Goal: Information Seeking & Learning: Check status

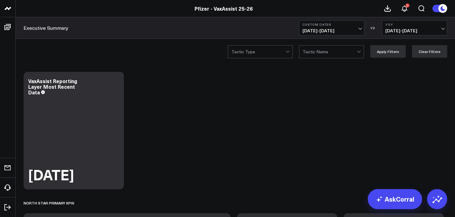
click at [331, 25] on b "Custom Dates" at bounding box center [331, 25] width 58 height 4
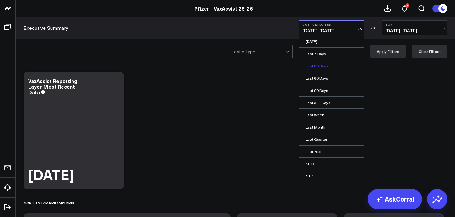
click at [314, 66] on link "Last 30 Days" at bounding box center [331, 66] width 65 height 12
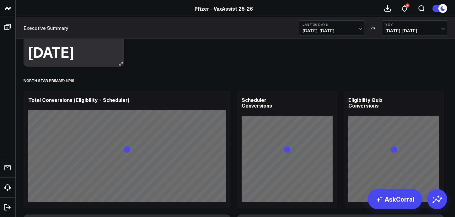
scroll to position [135, 0]
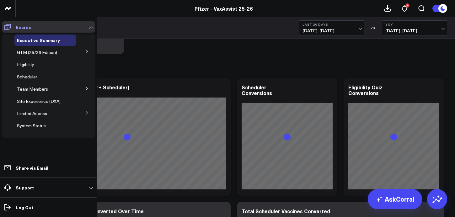
click at [3, 30] on span at bounding box center [7, 26] width 11 height 11
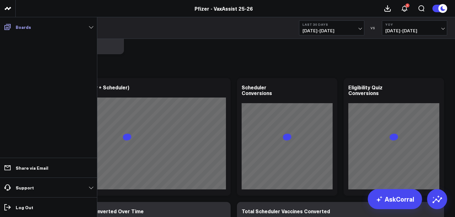
click at [8, 25] on icon at bounding box center [7, 27] width 6 height 6
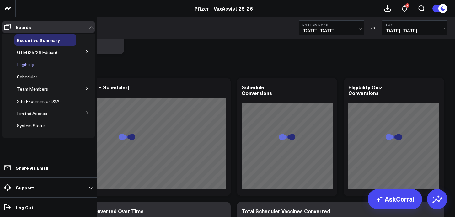
click at [27, 65] on span "Eligibility" at bounding box center [25, 64] width 17 height 6
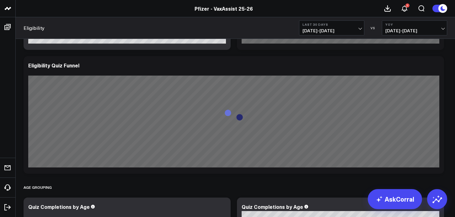
scroll to position [376, 0]
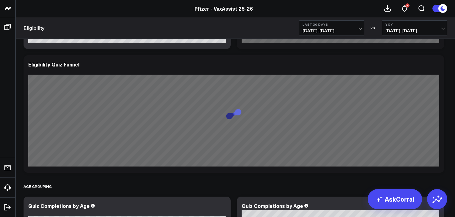
click at [414, 28] on span "[DATE] - [DATE]" at bounding box center [414, 30] width 58 height 5
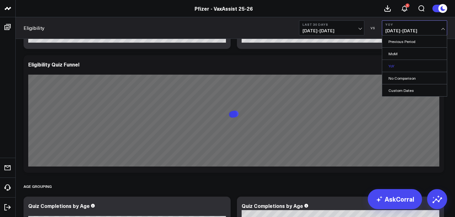
click at [392, 66] on link "YoY" at bounding box center [414, 66] width 65 height 12
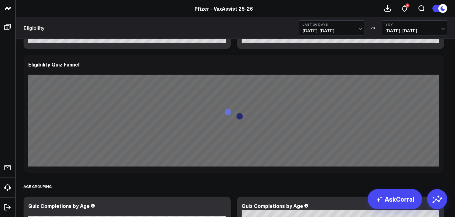
click at [409, 32] on span "[DATE] - [DATE]" at bounding box center [414, 30] width 58 height 5
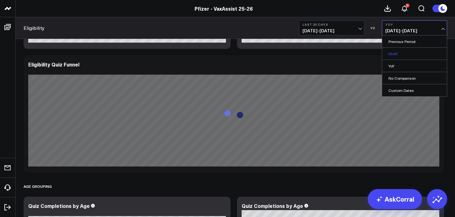
click at [397, 53] on link "MoM" at bounding box center [414, 54] width 65 height 12
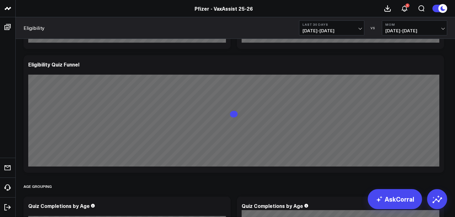
click at [414, 30] on span "[DATE] - [DATE]" at bounding box center [414, 30] width 58 height 5
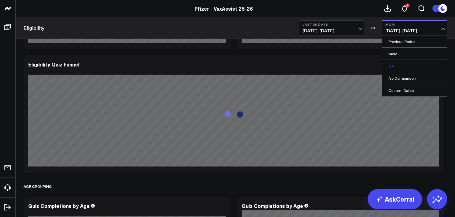
click at [393, 63] on link "YoY" at bounding box center [414, 66] width 65 height 12
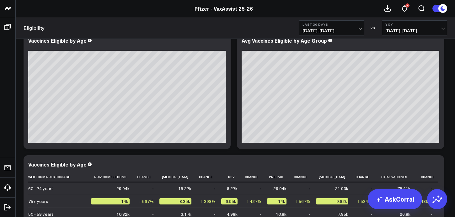
scroll to position [614, 0]
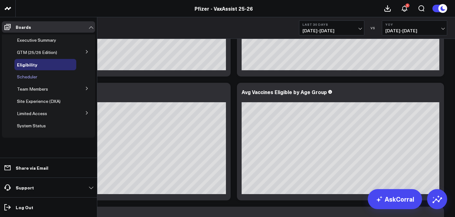
click at [30, 76] on span "Scheduler" at bounding box center [27, 77] width 20 height 6
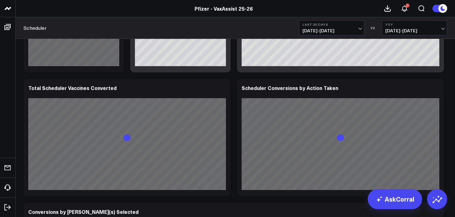
scroll to position [245, 0]
